Goal: Task Accomplishment & Management: Manage account settings

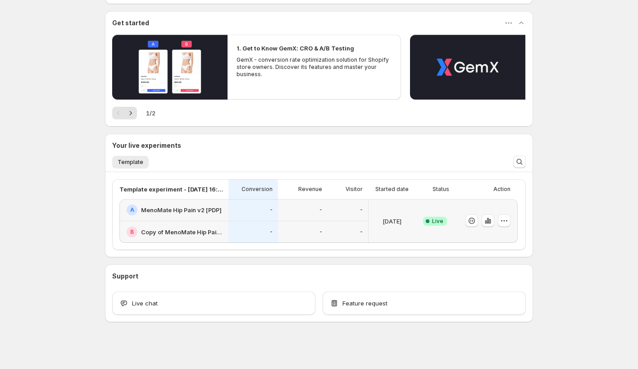
scroll to position [131, 0]
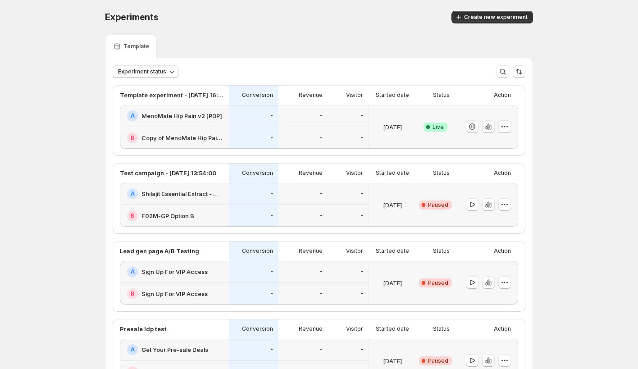
click at [215, 114] on h2 "MenoMate Hip Pain v2 [PDP]" at bounding box center [181, 115] width 81 height 9
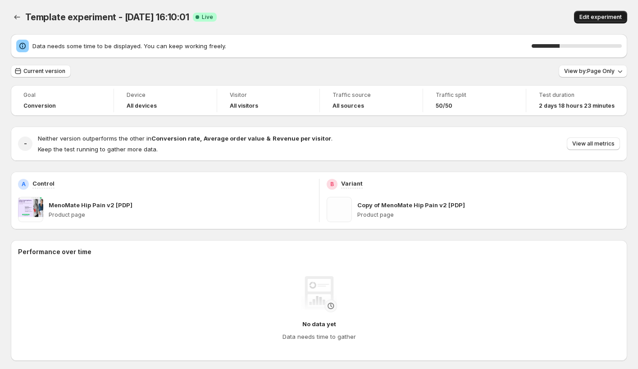
click at [596, 20] on span "Edit experiment" at bounding box center [600, 17] width 42 height 7
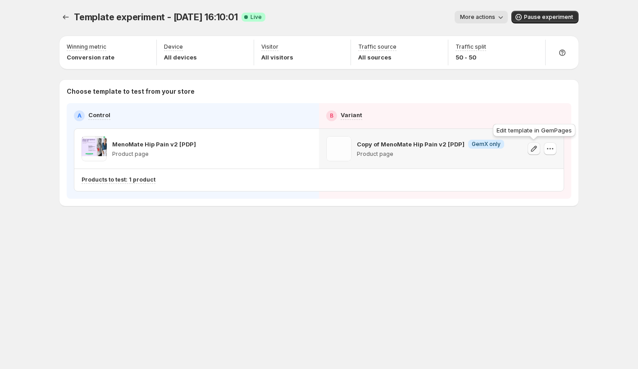
click at [533, 152] on icon "button" at bounding box center [533, 148] width 9 height 9
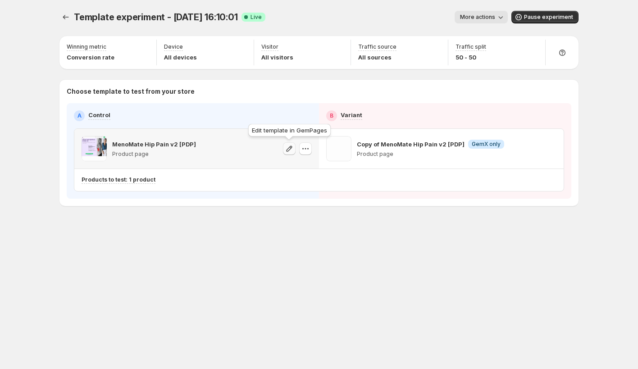
click at [283, 148] on button "button" at bounding box center [289, 148] width 13 height 13
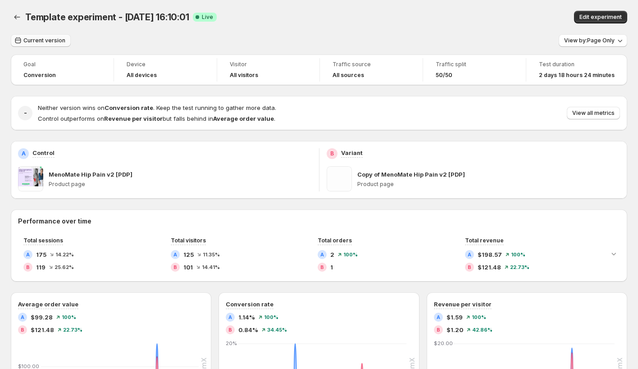
click at [57, 44] on span "Current version" at bounding box center [44, 40] width 42 height 7
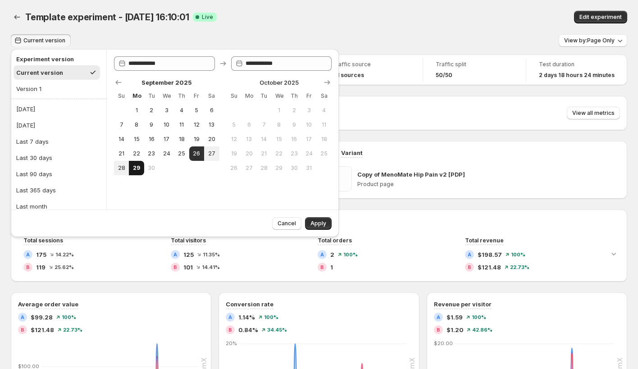
click at [139, 169] on span "29" at bounding box center [136, 167] width 8 height 7
type input "**********"
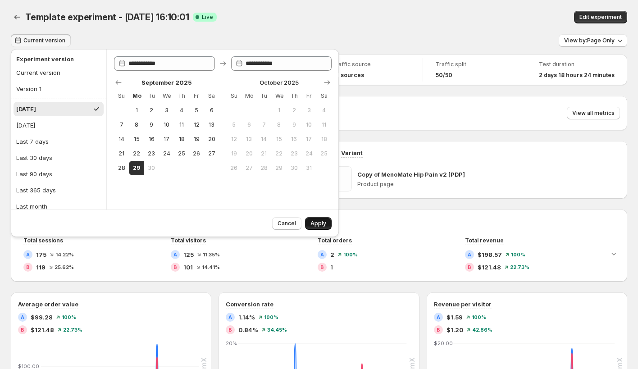
click at [326, 225] on button "Apply" at bounding box center [318, 223] width 27 height 13
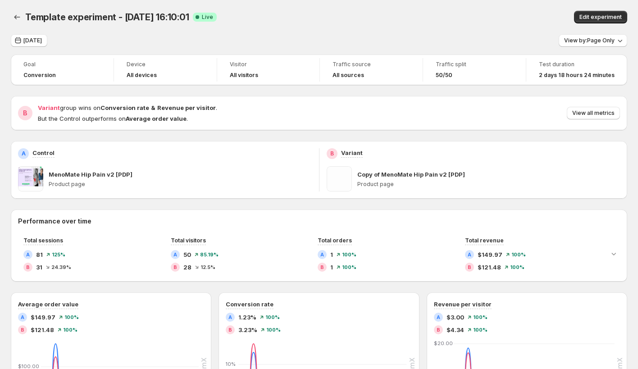
click at [356, 13] on div "Template experiment - Sep 22, 16:10:01 Success Complete Live" at bounding box center [207, 17] width 365 height 13
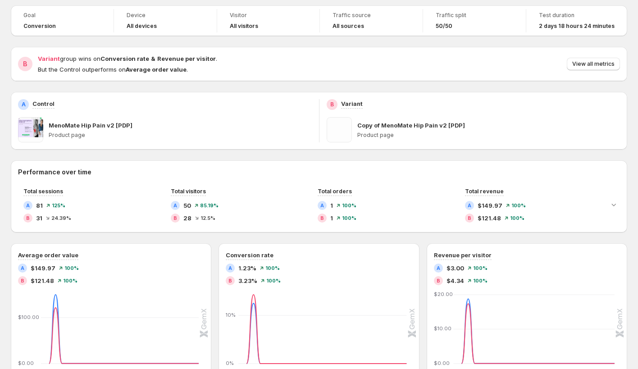
scroll to position [54, 0]
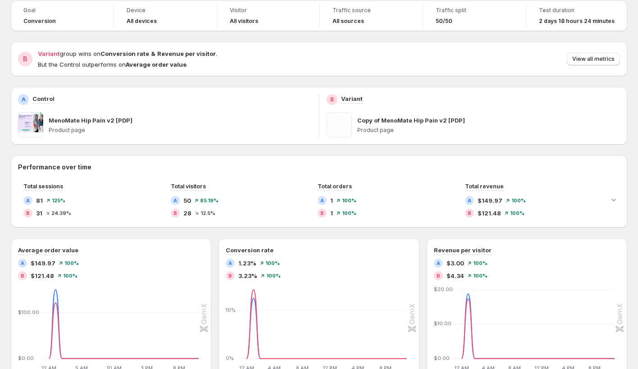
click at [340, 157] on div "Performance over time Total sessions A 81 125 % B 31 24.39 % Total visitors A 5…" at bounding box center [319, 191] width 616 height 72
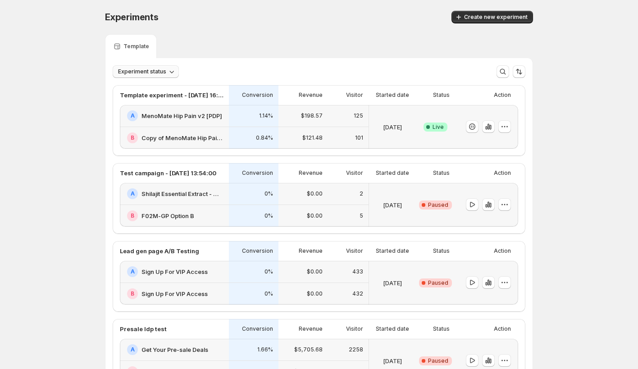
click at [147, 69] on span "Experiment status" at bounding box center [142, 71] width 48 height 7
click at [239, 26] on div "Experiments. This page is ready Experiments Create new experiment" at bounding box center [319, 17] width 428 height 34
click at [519, 71] on icon "Sort the results" at bounding box center [519, 71] width 9 height 9
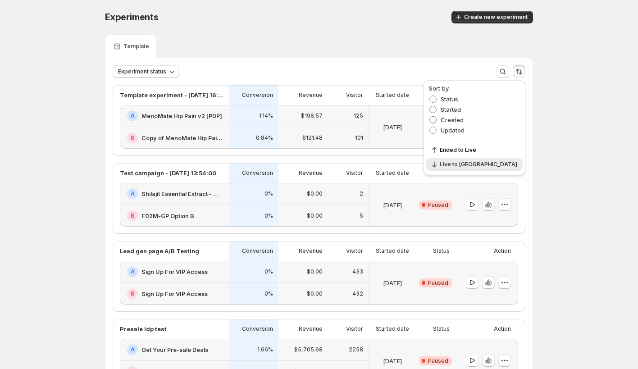
click at [464, 124] on label "Created" at bounding box center [446, 119] width 35 height 9
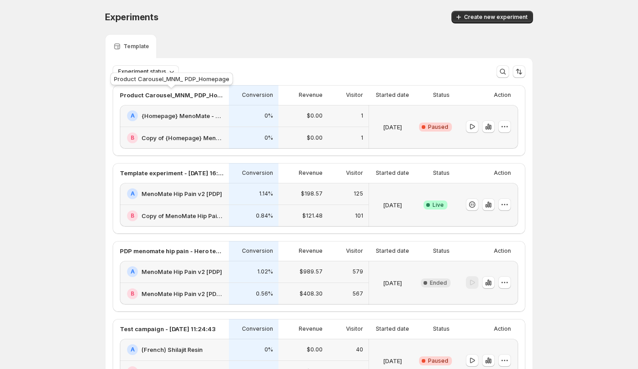
click at [147, 72] on div "Product Carousel_MNM_ PDP_Homepage" at bounding box center [172, 81] width 126 height 20
click at [164, 73] on span "Experiment status" at bounding box center [142, 71] width 48 height 7
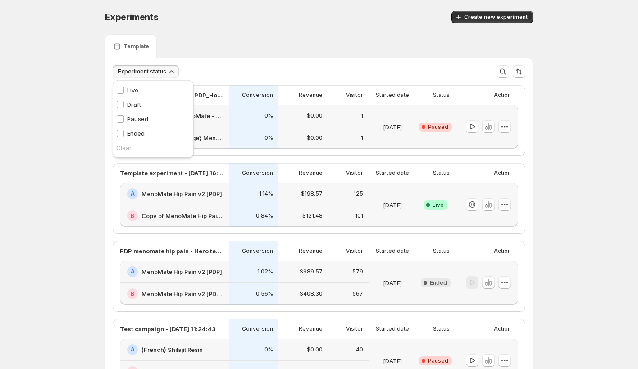
click at [263, 55] on div "Template" at bounding box center [319, 46] width 428 height 24
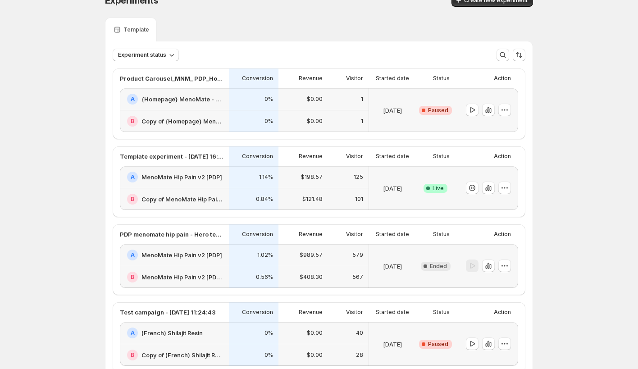
scroll to position [18, 0]
click at [178, 97] on h2 "{Homepage} MenoMate - PDP" at bounding box center [182, 98] width 82 height 9
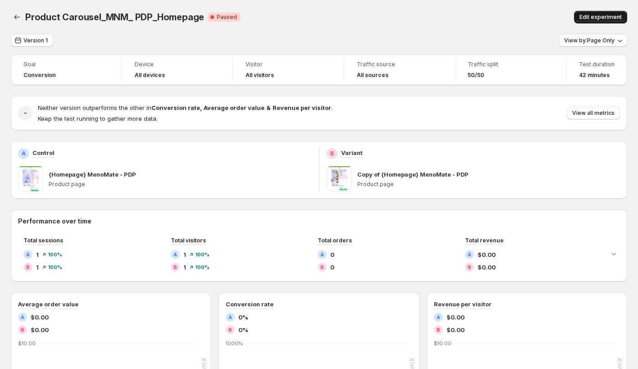
click at [594, 16] on span "Edit experiment" at bounding box center [600, 17] width 42 height 7
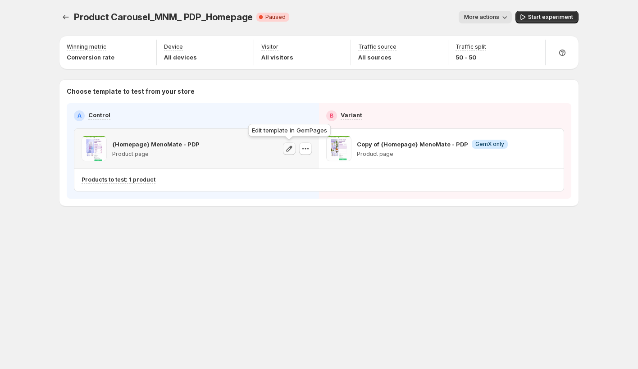
click at [291, 147] on icon "button" at bounding box center [289, 148] width 9 height 9
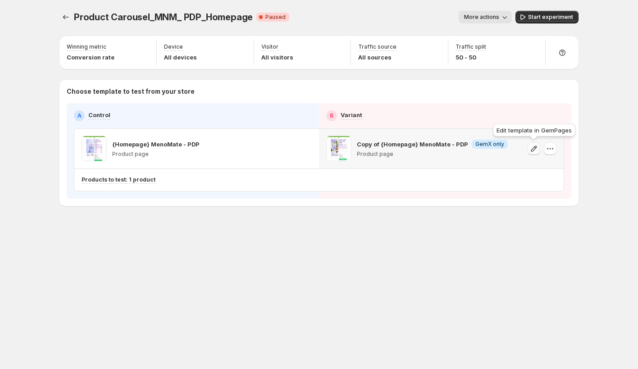
click at [530, 148] on icon "button" at bounding box center [533, 148] width 9 height 9
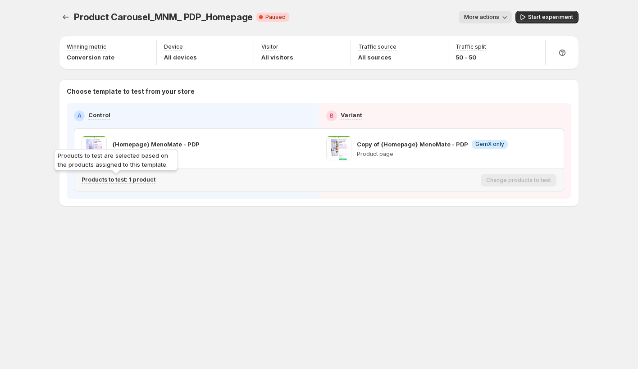
click at [127, 179] on p "Products to test: 1 product" at bounding box center [119, 179] width 74 height 7
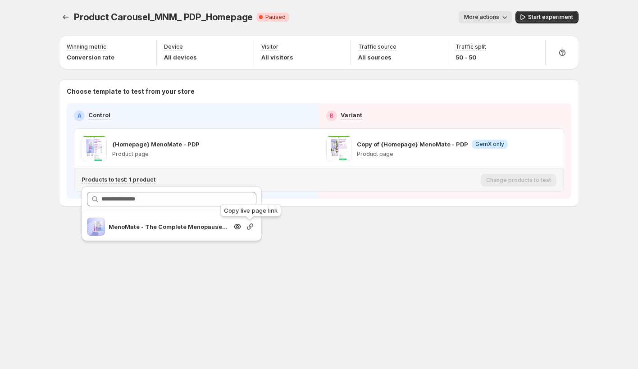
click at [251, 228] on icon "Search for and select a customer segment" at bounding box center [250, 226] width 9 height 9
click at [33, 66] on div "Product Carousel_MNM_ PDP_Homepage. This page is ready Product Carousel_MNM_ PD…" at bounding box center [319, 184] width 638 height 369
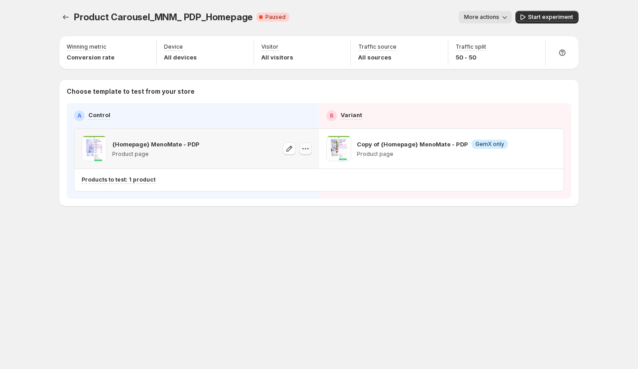
click at [307, 150] on icon "button" at bounding box center [305, 148] width 9 height 9
click at [209, 236] on div "Product Carousel_MNM_ PDP_Homepage. This page is ready Product Carousel_MNM_ PD…" at bounding box center [319, 127] width 541 height 255
click at [177, 141] on p "{Homepage} MenoMate - PDP" at bounding box center [155, 144] width 87 height 9
click at [181, 143] on p "{Homepage} MenoMate - PDP" at bounding box center [155, 144] width 87 height 9
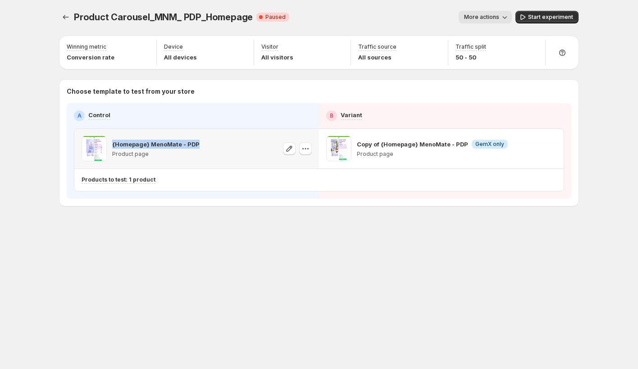
click at [181, 143] on p "{Homepage} MenoMate - PDP" at bounding box center [155, 144] width 87 height 9
copy p "{Homepage} MenoMate - PDP"
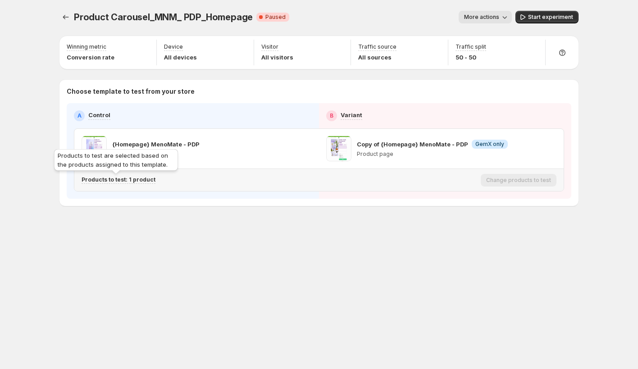
click at [132, 180] on p "Products to test: 1 product" at bounding box center [119, 179] width 74 height 7
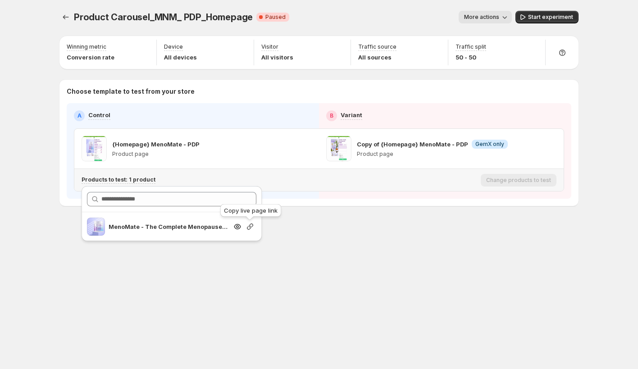
click at [249, 226] on icon "Search for and select a customer segment" at bounding box center [250, 227] width 6 height 6
click at [427, 33] on div "Product Carousel_MNM_ PDP_Homepage. This page is ready Product Carousel_MNM_ PD…" at bounding box center [318, 17] width 519 height 34
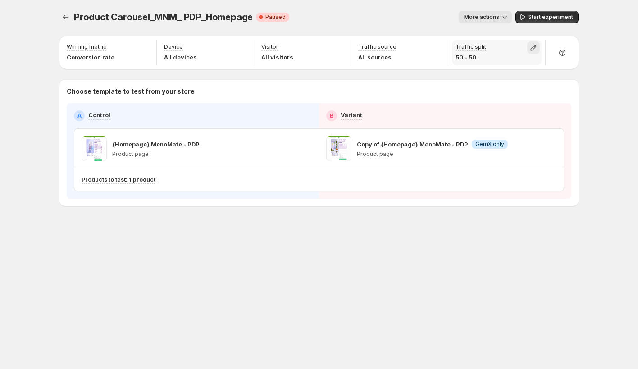
click at [533, 48] on icon "button" at bounding box center [533, 47] width 9 height 9
type input "*"
drag, startPoint x: 535, startPoint y: 69, endPoint x: 438, endPoint y: 73, distance: 96.5
click at [438, 72] on div "Product Carousel_MNM_ PDP_Homepage. This page is ready Product Carousel_MNM_ PD…" at bounding box center [319, 184] width 638 height 369
click at [400, 14] on div "More actions" at bounding box center [404, 17] width 215 height 13
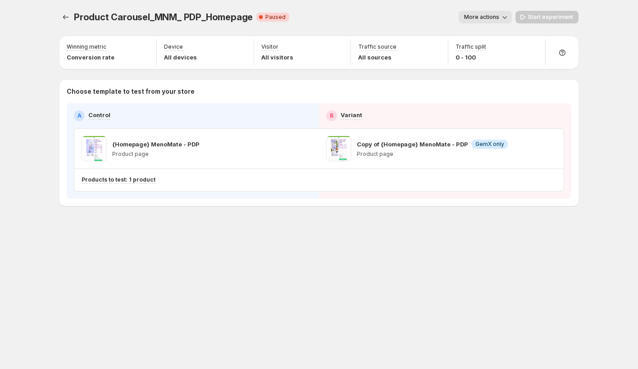
click at [529, 18] on div "Start experiment" at bounding box center [547, 17] width 63 height 13
click at [540, 14] on div "Start experiment" at bounding box center [547, 17] width 63 height 13
click at [66, 18] on icon "Experiments" at bounding box center [65, 17] width 9 height 9
click at [67, 18] on icon "Experiments" at bounding box center [65, 17] width 9 height 9
click at [549, 16] on span "Start experiment" at bounding box center [550, 17] width 45 height 7
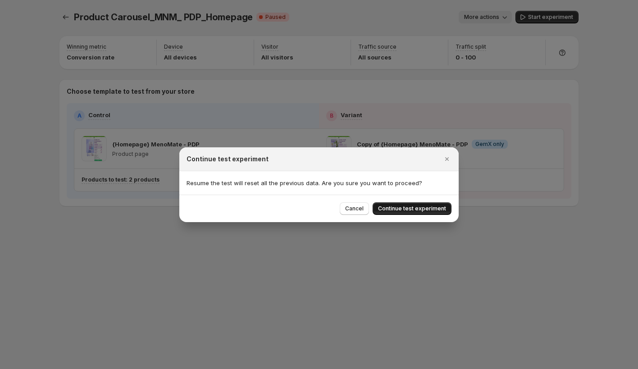
click at [436, 206] on span "Continue test experiment" at bounding box center [412, 208] width 68 height 7
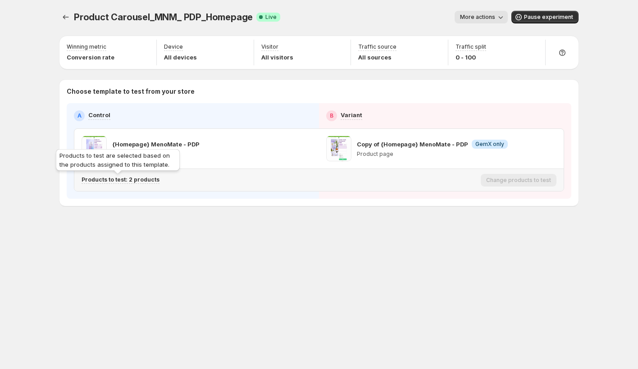
click at [145, 180] on p "Products to test: 2 products" at bounding box center [121, 179] width 78 height 7
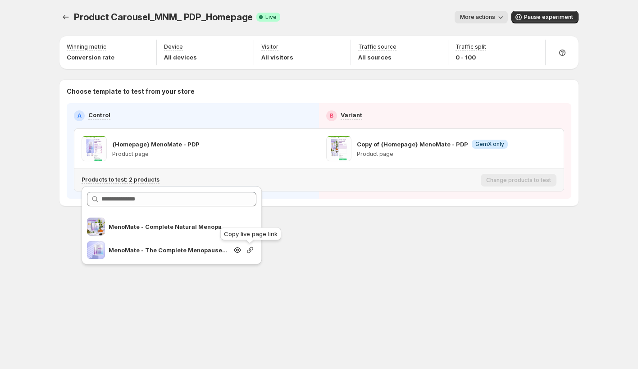
click at [251, 248] on icon "Search for and select a customer segment" at bounding box center [250, 250] width 9 height 9
click at [283, 278] on div "Product Carousel_MNM_ PDP_Homepage. This page is ready Product Carousel_MNM_ PD…" at bounding box center [319, 184] width 541 height 369
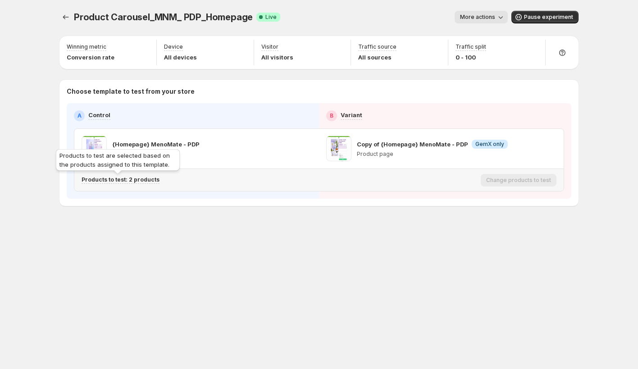
click at [149, 179] on p "Products to test: 2 products" at bounding box center [121, 179] width 78 height 7
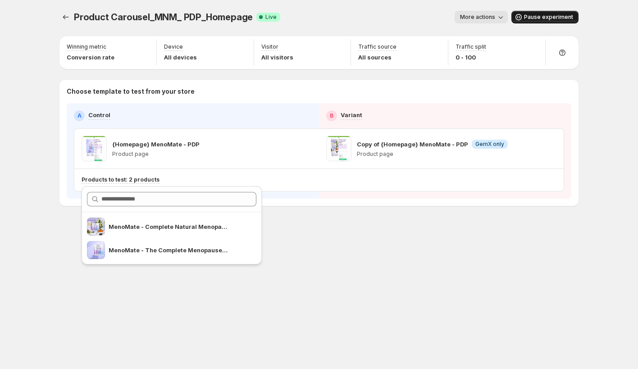
click at [543, 18] on span "Pause experiment" at bounding box center [548, 17] width 49 height 7
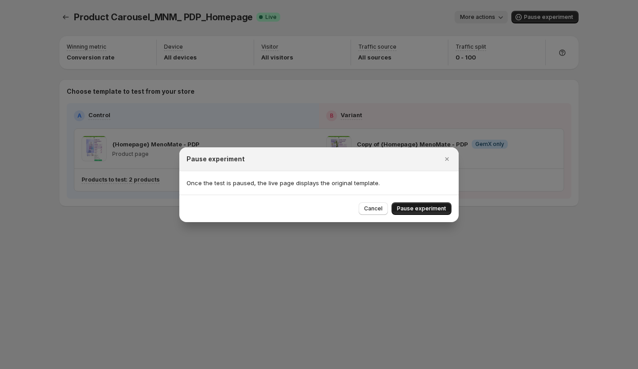
click at [423, 205] on span "Pause experiment" at bounding box center [421, 208] width 49 height 7
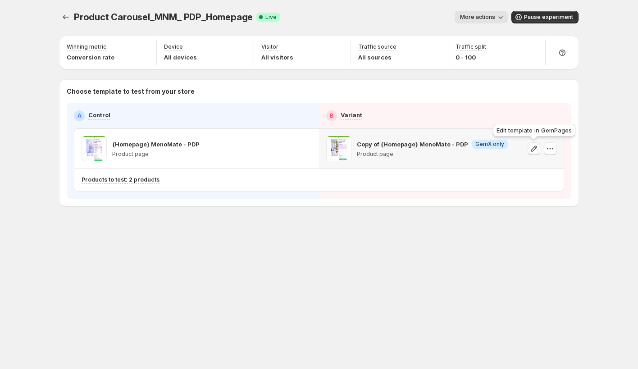
click at [535, 151] on icon "button" at bounding box center [533, 148] width 9 height 9
click at [550, 148] on icon "button" at bounding box center [550, 148] width 9 height 9
click at [528, 17] on span "Pause experiment" at bounding box center [548, 17] width 49 height 7
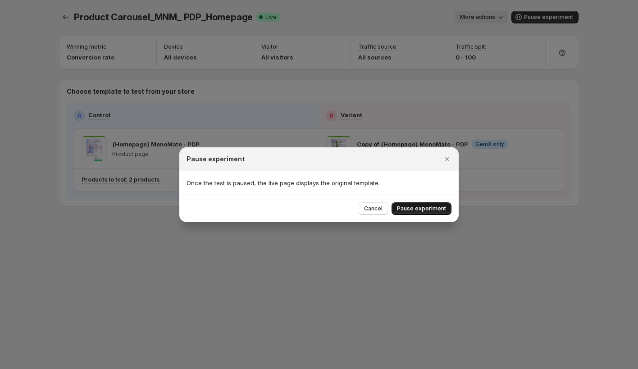
click at [409, 210] on span "Pause experiment" at bounding box center [421, 208] width 49 height 7
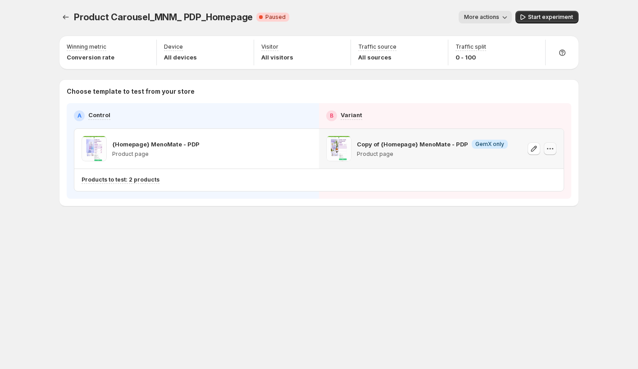
click at [553, 147] on icon "button" at bounding box center [550, 148] width 9 height 9
click at [538, 169] on span "Change template" at bounding box center [550, 167] width 49 height 7
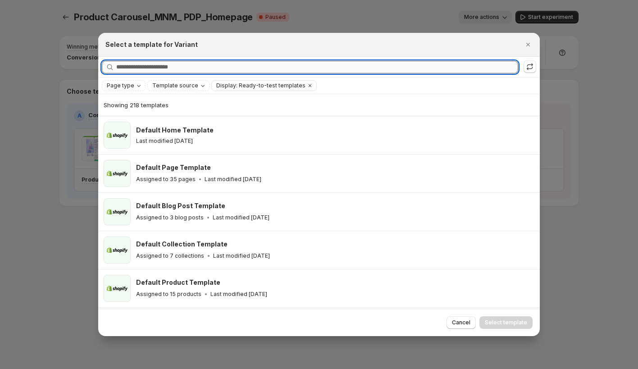
click at [179, 71] on input "Searching all templates" at bounding box center [317, 67] width 402 height 13
click at [528, 64] on icon ":ra:" at bounding box center [529, 66] width 9 height 9
click at [174, 70] on input "Searching all templates" at bounding box center [317, 67] width 402 height 13
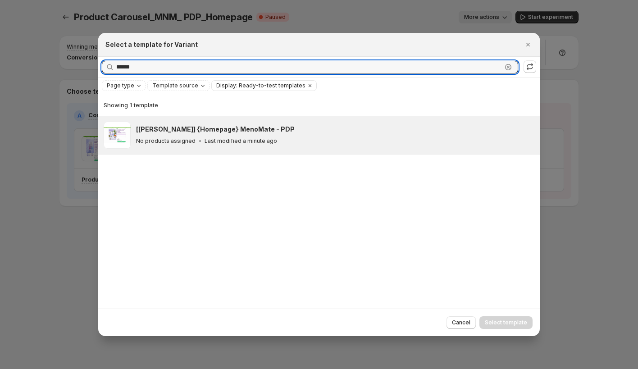
type input "******"
click at [189, 140] on p "No products assigned" at bounding box center [165, 140] width 59 height 7
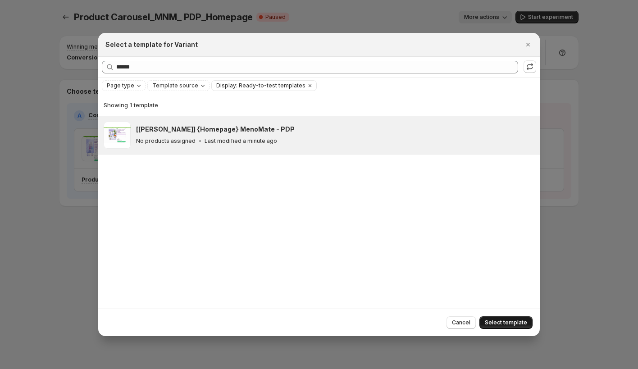
click at [507, 325] on span "Select template" at bounding box center [506, 322] width 42 height 7
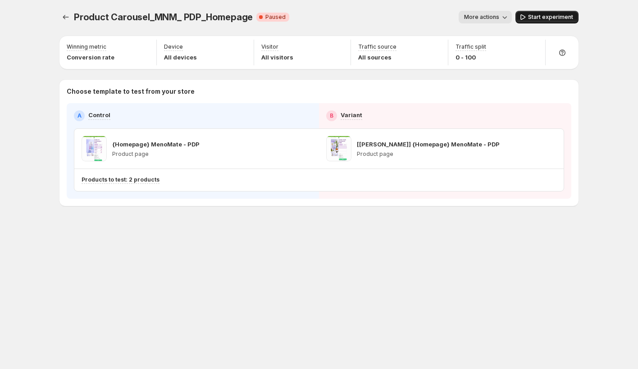
click at [566, 18] on span "Start experiment" at bounding box center [550, 17] width 45 height 7
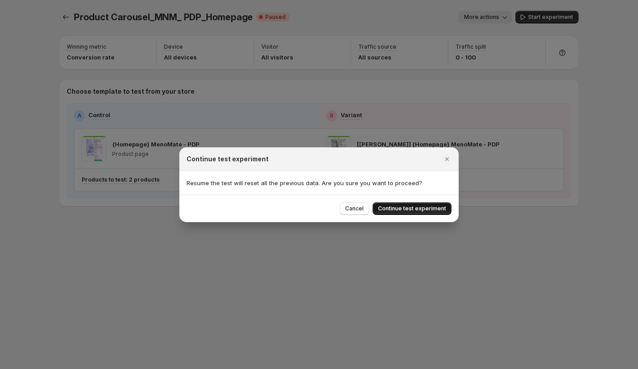
click at [399, 205] on span "Continue test experiment" at bounding box center [412, 208] width 68 height 7
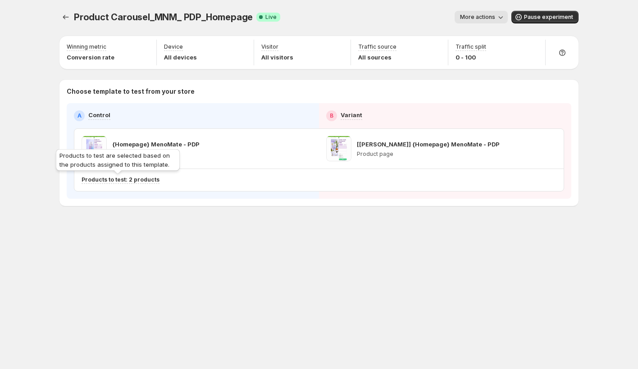
click at [132, 181] on p "Products to test: 2 products" at bounding box center [121, 179] width 78 height 7
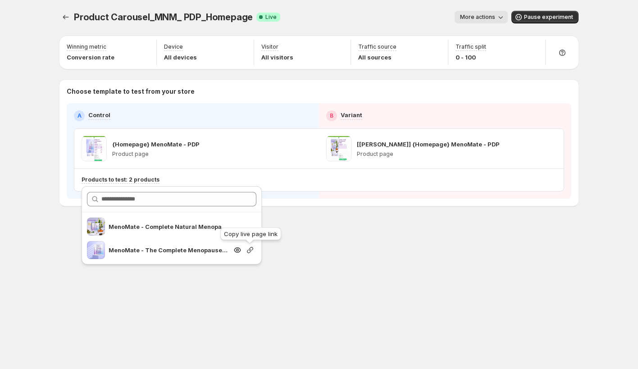
click at [247, 250] on icon "Search for and select a customer segment" at bounding box center [250, 250] width 6 height 6
click at [251, 253] on icon "Search for and select a customer segment" at bounding box center [250, 250] width 9 height 9
click at [345, 217] on div "Product Carousel_MNM_ PDP_Homepage. This page is ready Product Carousel_MNM_ PD…" at bounding box center [319, 127] width 541 height 255
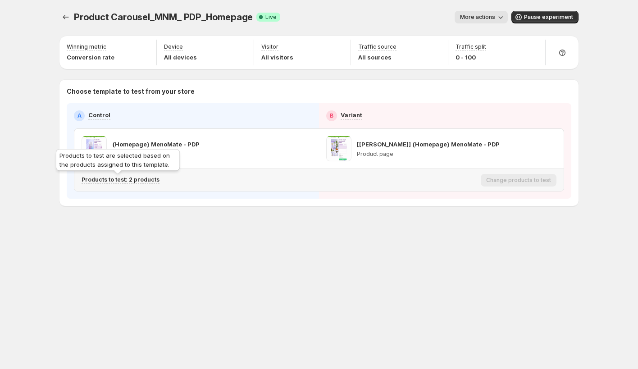
click at [141, 178] on p "Products to test: 2 products" at bounding box center [121, 179] width 78 height 7
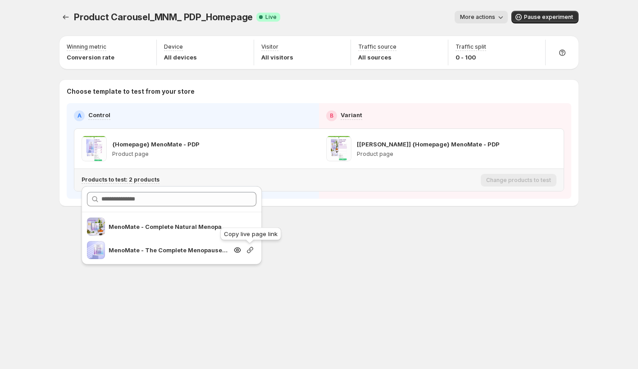
click at [247, 252] on icon "Search for and select a customer segment" at bounding box center [250, 250] width 9 height 9
click at [277, 235] on div "Product Carousel_MNM_ PDP_Homepage. This page is ready Product Carousel_MNM_ PD…" at bounding box center [319, 127] width 541 height 255
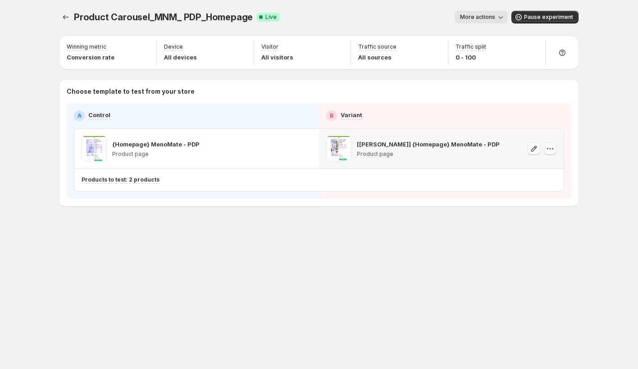
click at [551, 149] on icon "button" at bounding box center [550, 148] width 9 height 9
click at [600, 40] on div "Product Carousel_MNM_ PDP_Homepage. This page is ready Product Carousel_MNM_ PD…" at bounding box center [319, 184] width 638 height 369
click at [562, 20] on span "Pause experiment" at bounding box center [548, 17] width 49 height 7
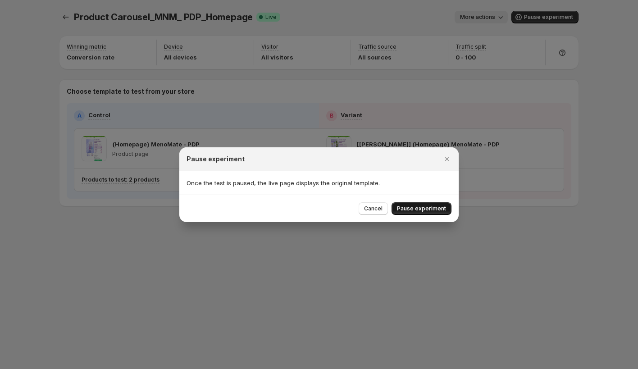
click at [424, 208] on span "Pause experiment" at bounding box center [421, 208] width 49 height 7
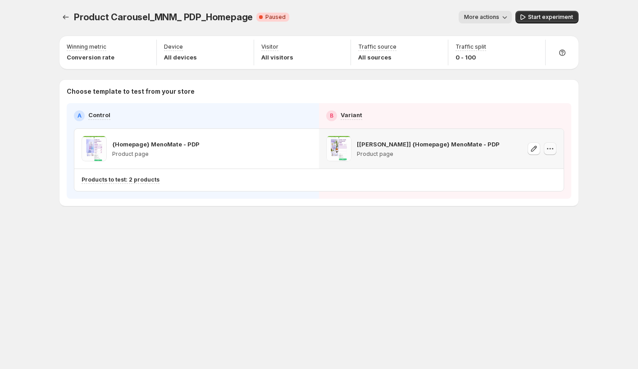
click at [552, 149] on icon "button" at bounding box center [550, 148] width 9 height 9
click at [535, 166] on span "Change template" at bounding box center [550, 167] width 49 height 7
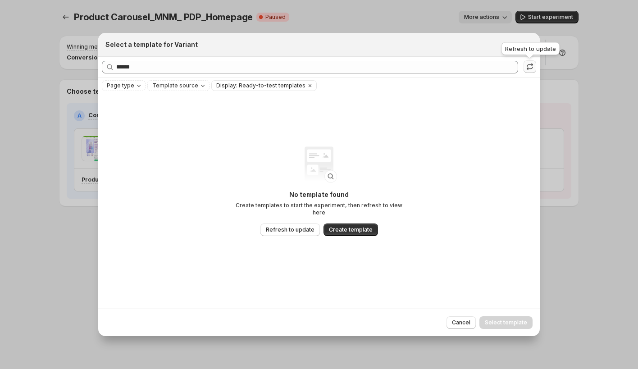
click at [533, 68] on icon ":ra:" at bounding box center [529, 66] width 9 height 9
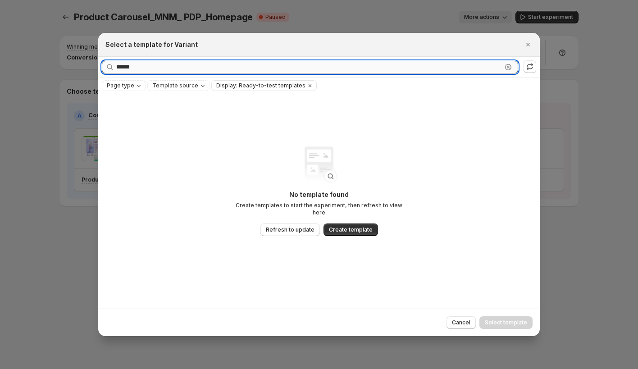
click at [148, 67] on input "******" at bounding box center [309, 67] width 386 height 13
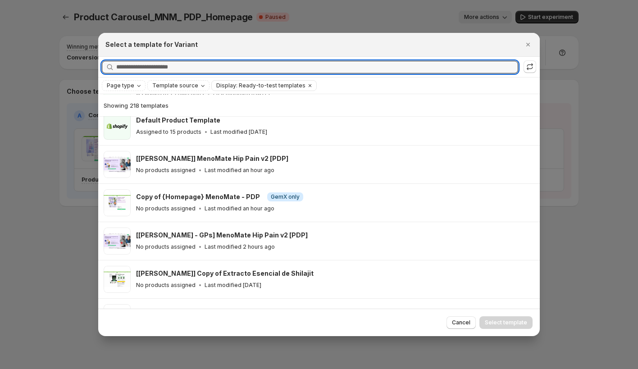
scroll to position [162, 0]
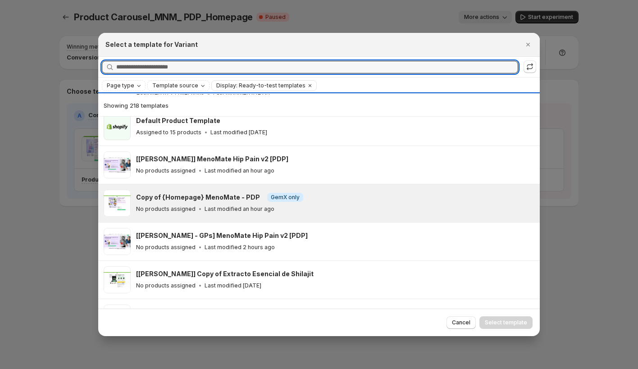
click at [218, 203] on div "Copy of {Homepage} MenoMate - PDP Info GemX only No products assigned Last modi…" at bounding box center [334, 203] width 396 height 21
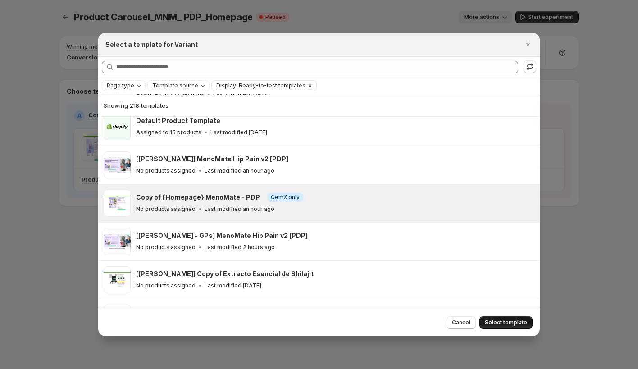
click at [495, 320] on span "Select template" at bounding box center [506, 322] width 42 height 7
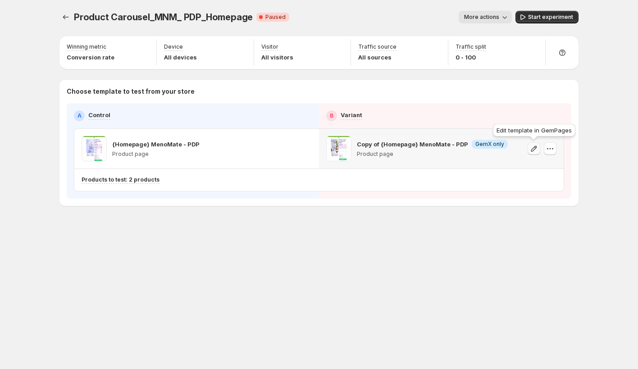
click at [533, 146] on icon "button" at bounding box center [533, 148] width 9 height 9
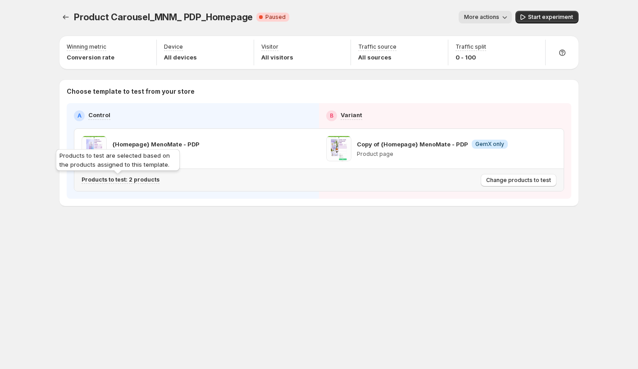
click at [143, 180] on p "Products to test: 2 products" at bounding box center [121, 179] width 78 height 7
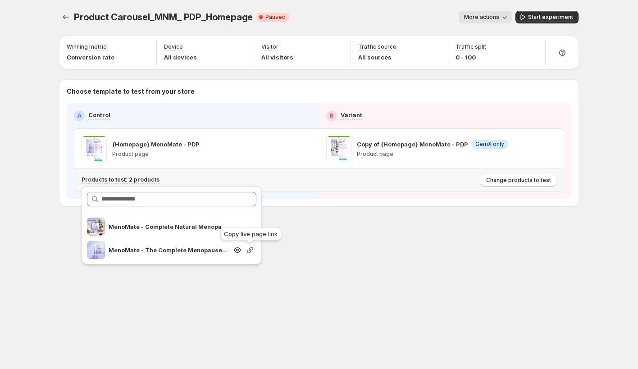
click at [251, 252] on icon "Search for and select a customer segment" at bounding box center [250, 250] width 9 height 9
click at [237, 250] on icon "Search for and select a customer segment" at bounding box center [237, 250] width 9 height 9
